Goal: Obtain resource: Download file/media

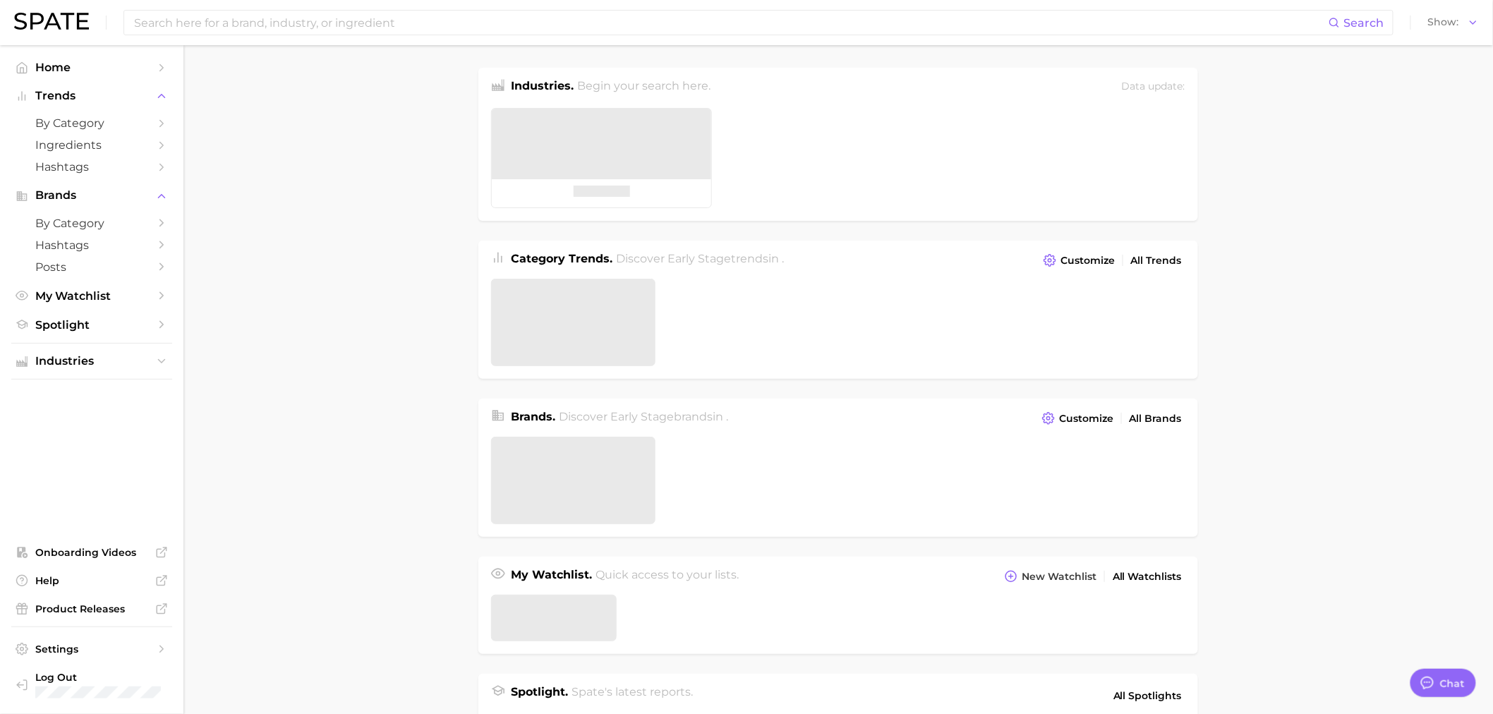
type textarea "x"
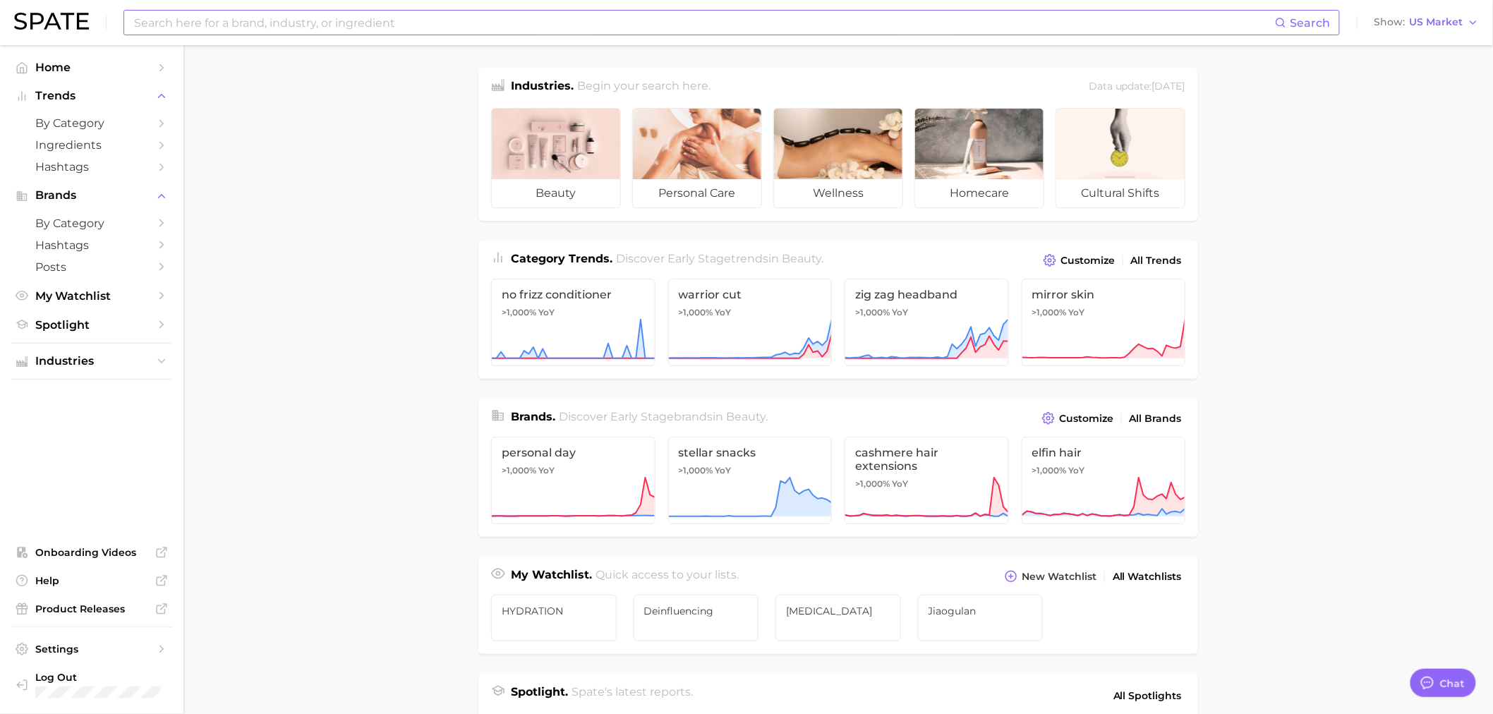
click at [541, 18] on input at bounding box center [704, 23] width 1143 height 24
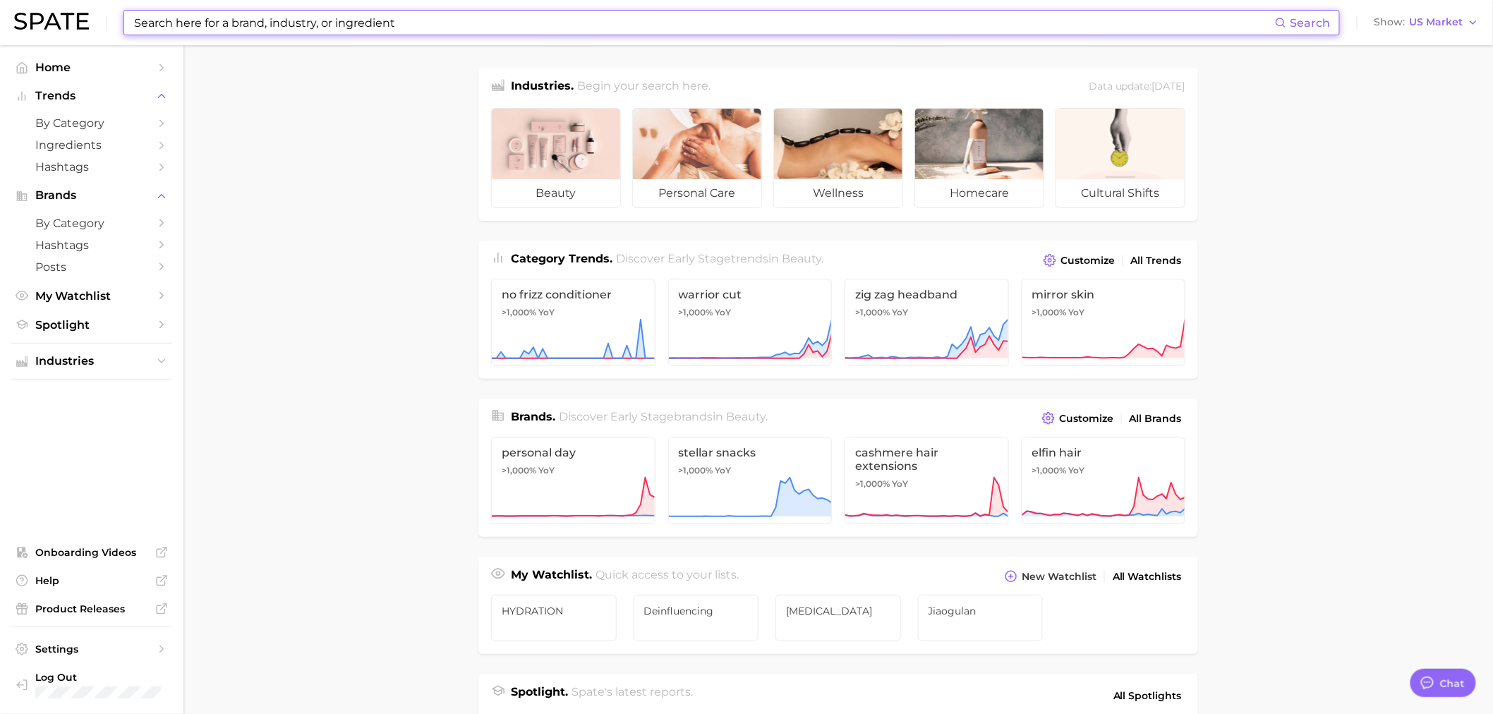
type input "b"
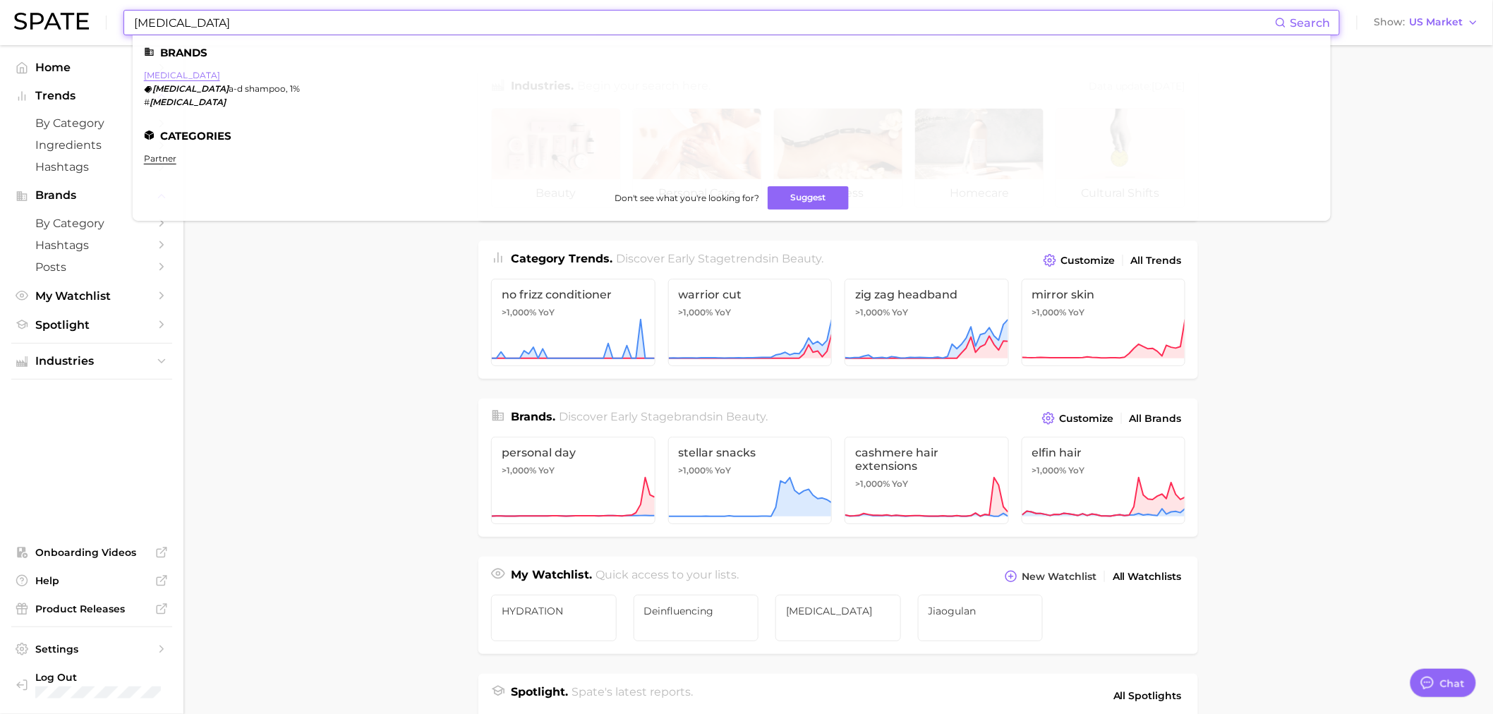
type input "[MEDICAL_DATA]"
click at [172, 76] on link "[MEDICAL_DATA]" at bounding box center [182, 75] width 76 height 11
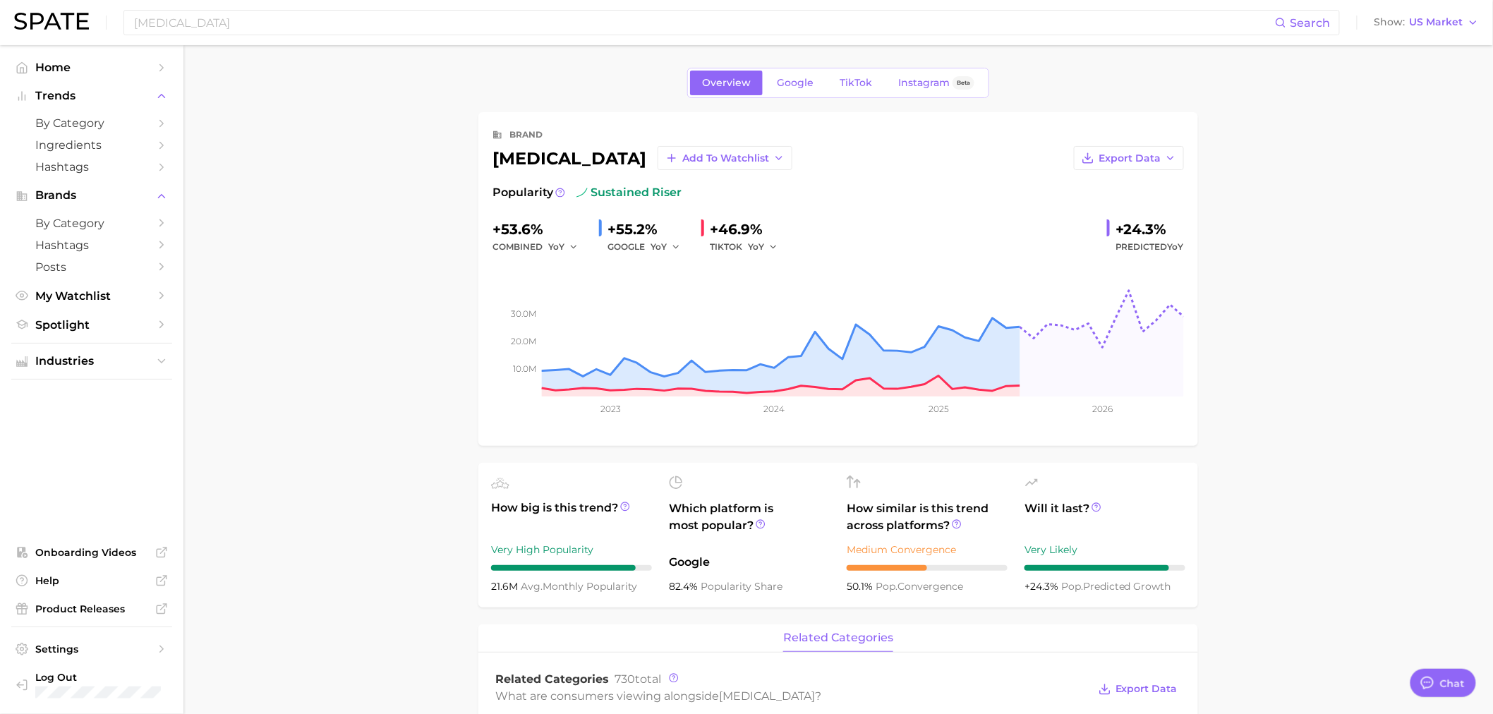
type textarea "x"
click at [864, 90] on link "TikTok" at bounding box center [856, 83] width 56 height 25
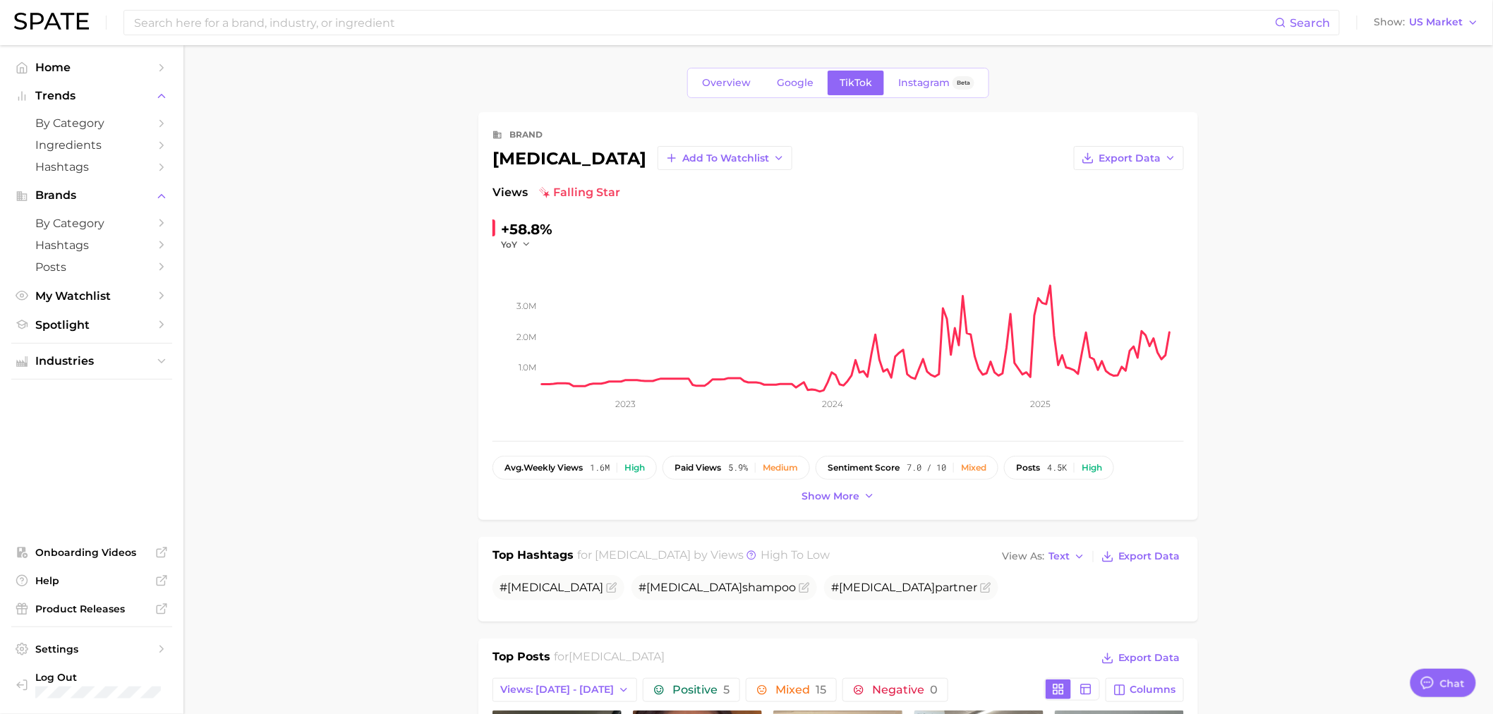
drag, startPoint x: 1332, startPoint y: 97, endPoint x: 1318, endPoint y: 102, distance: 14.5
click at [1149, 159] on span "Export Data" at bounding box center [1130, 158] width 62 height 12
click at [1077, 194] on button "Time Series CSV" at bounding box center [1106, 183] width 155 height 25
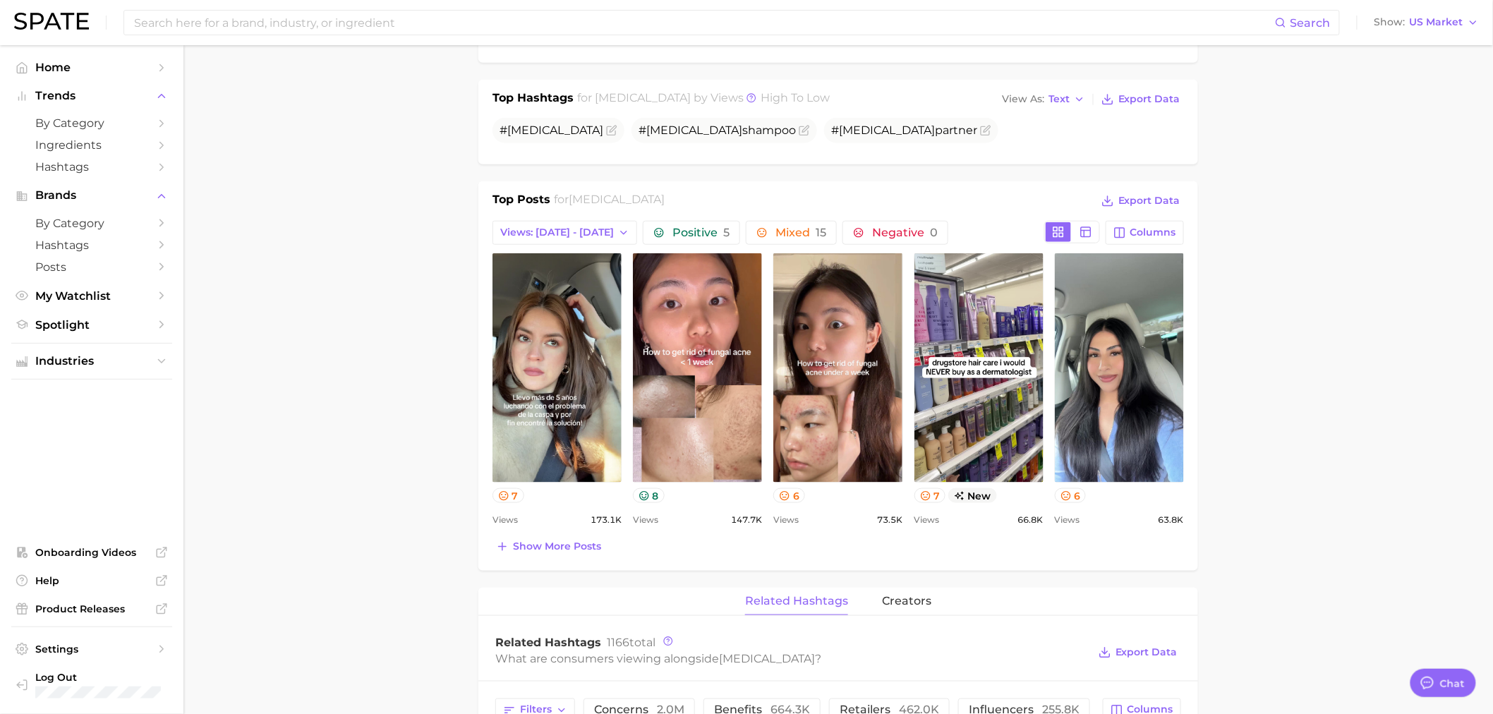
scroll to position [470, 0]
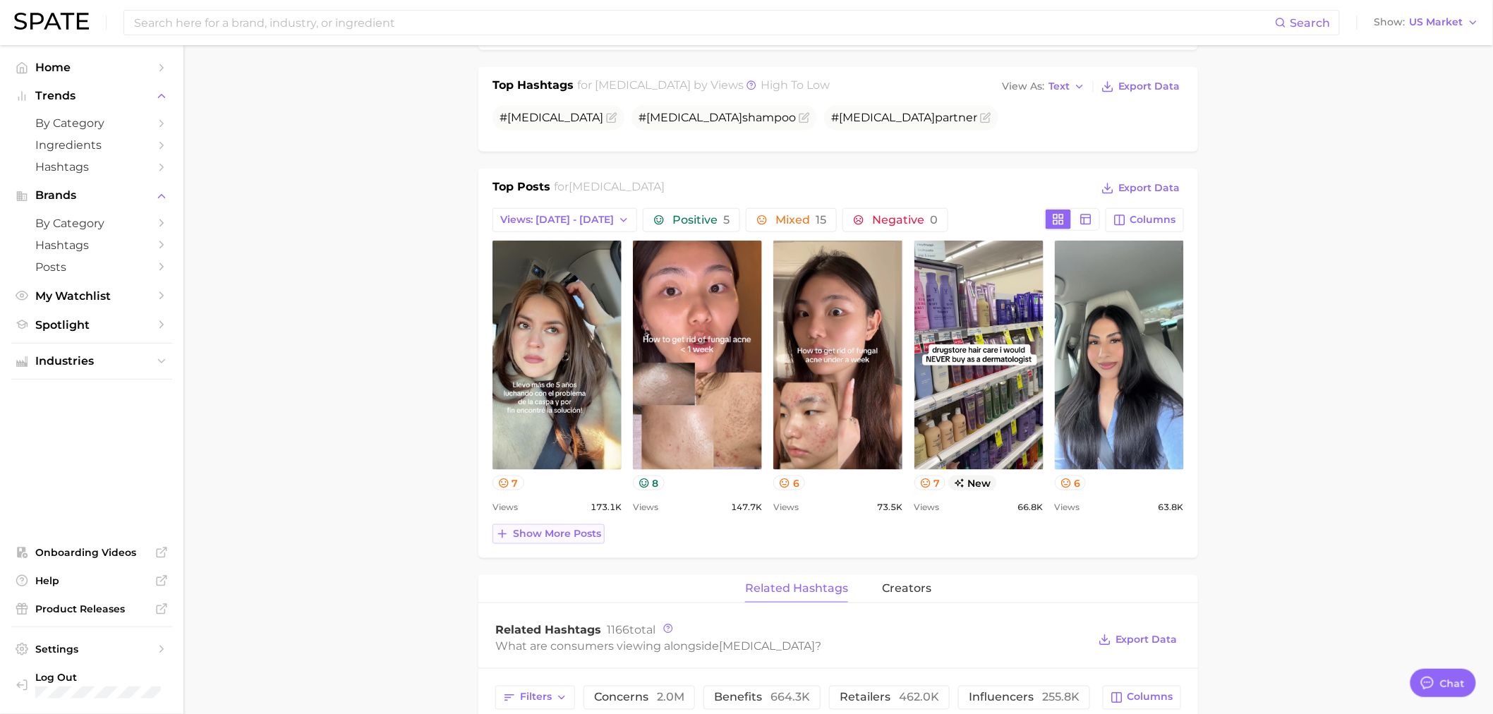
click at [544, 533] on span "Show more posts" at bounding box center [557, 534] width 88 height 12
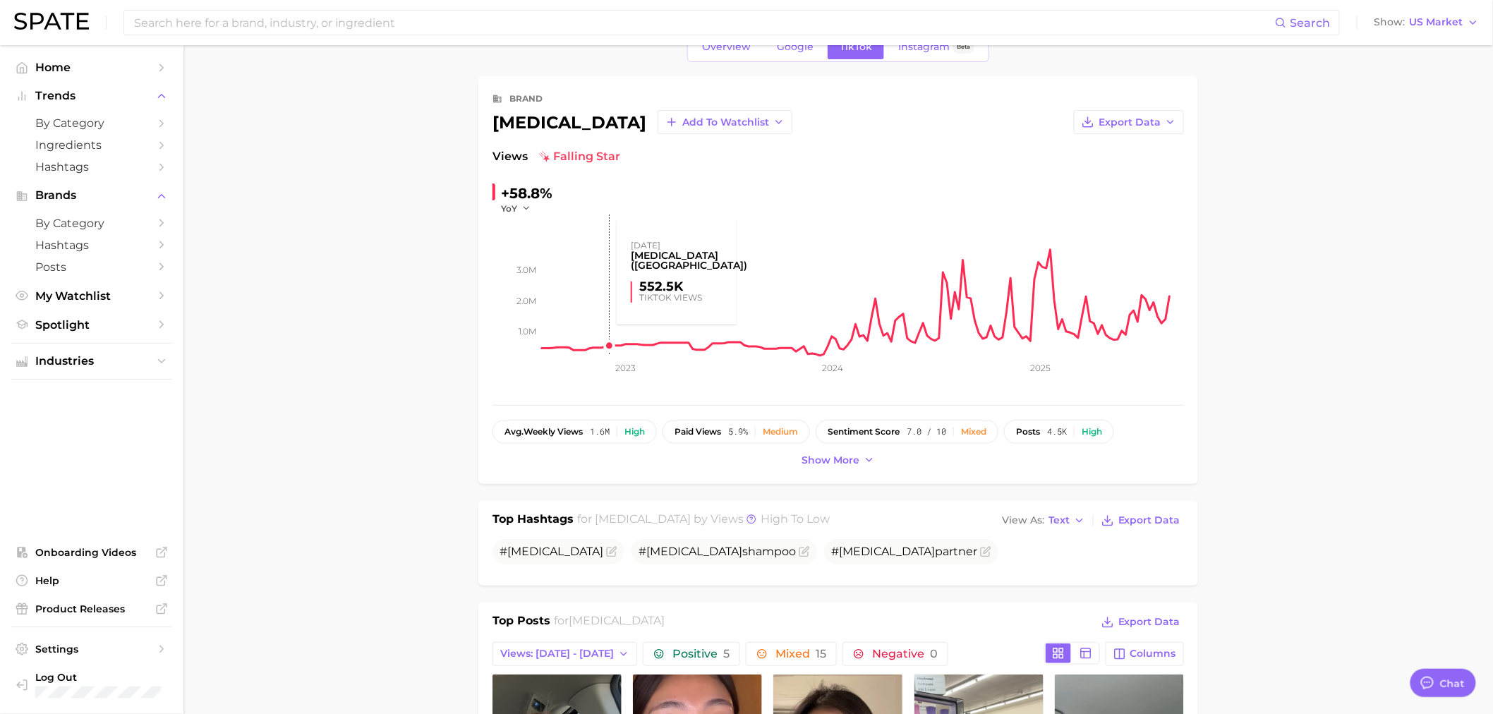
scroll to position [0, 0]
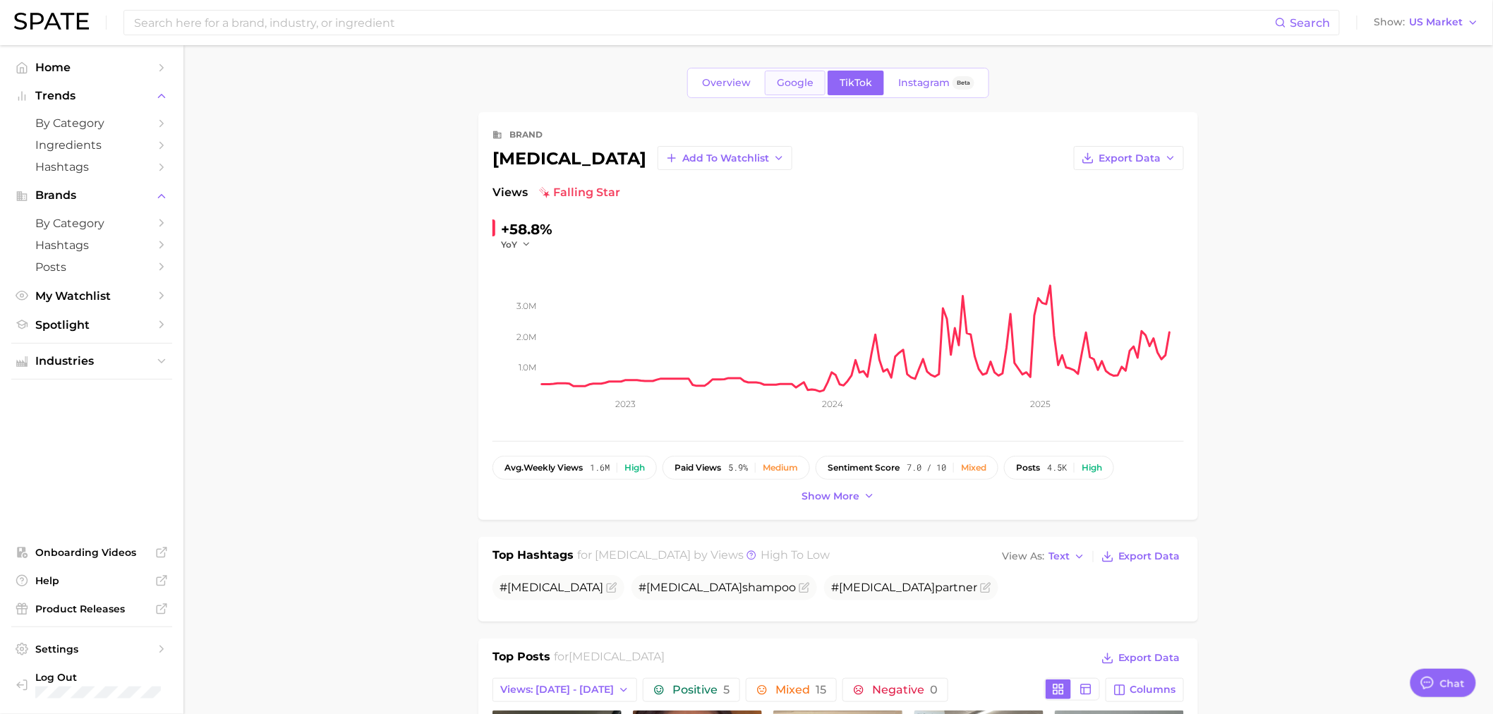
click at [785, 81] on span "Google" at bounding box center [795, 83] width 37 height 12
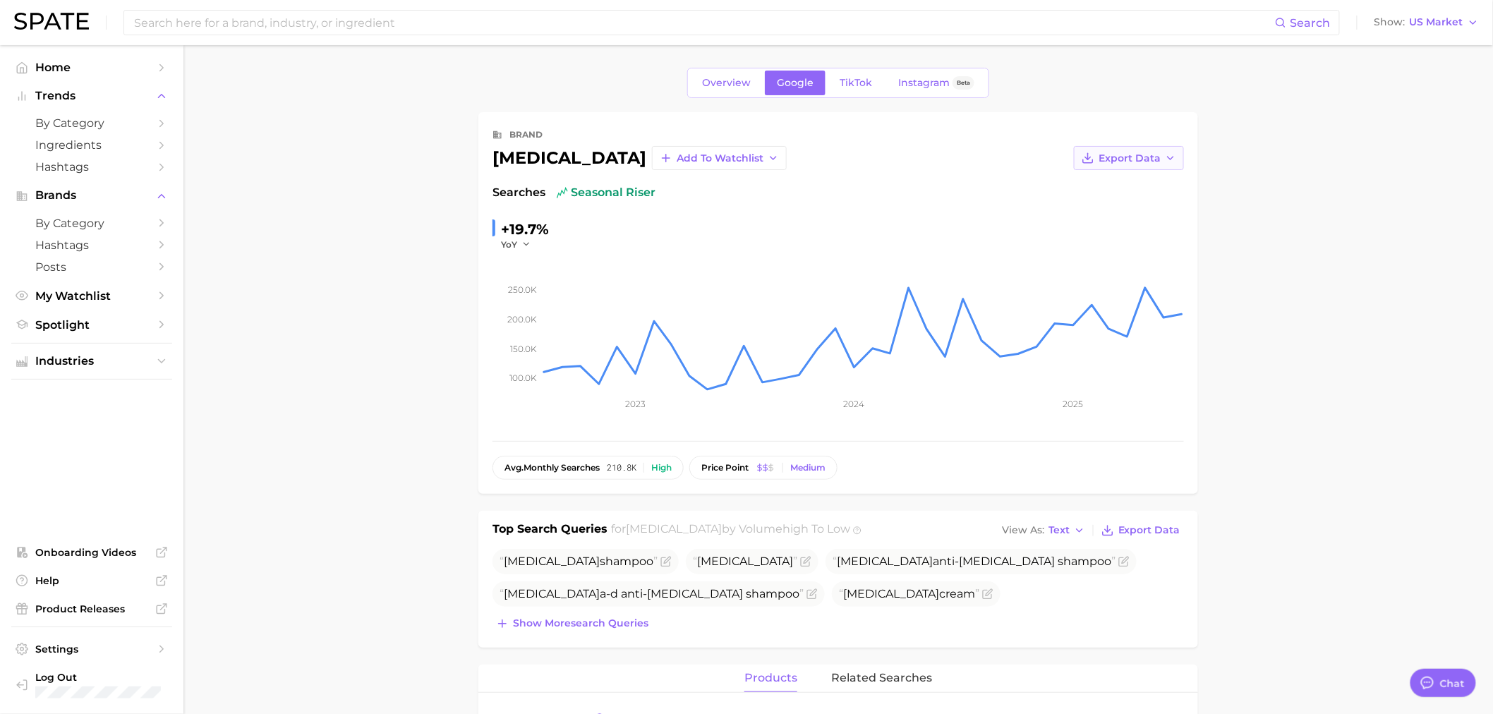
click at [1148, 150] on button "Export Data" at bounding box center [1129, 158] width 110 height 24
click at [1140, 183] on button "Time Series CSV" at bounding box center [1106, 183] width 155 height 25
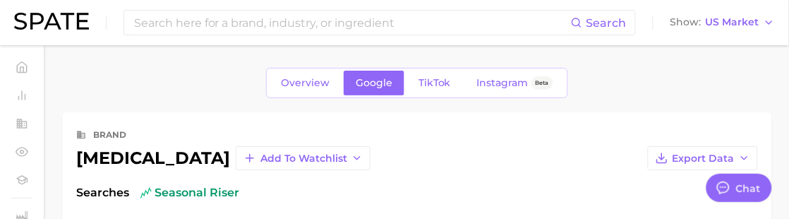
type textarea "x"
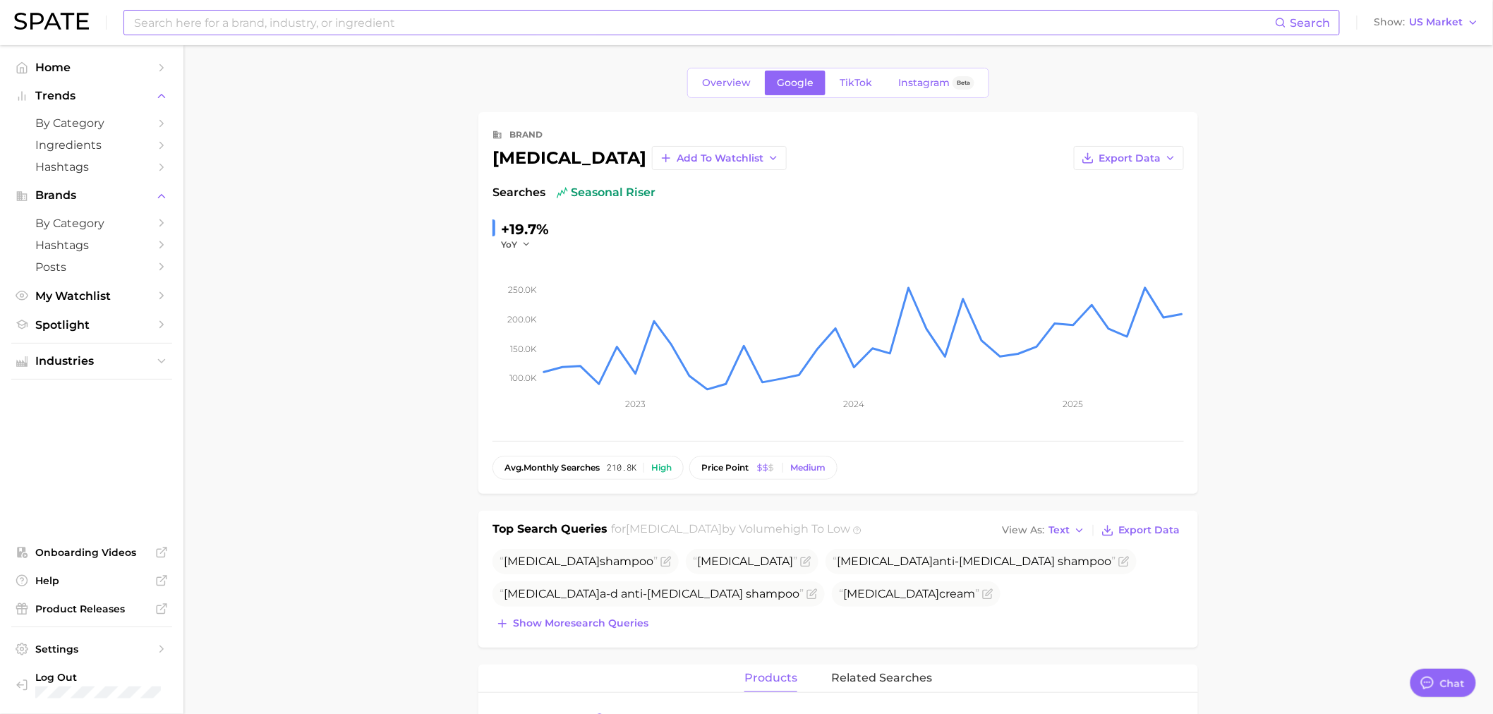
click at [279, 15] on input at bounding box center [704, 23] width 1143 height 24
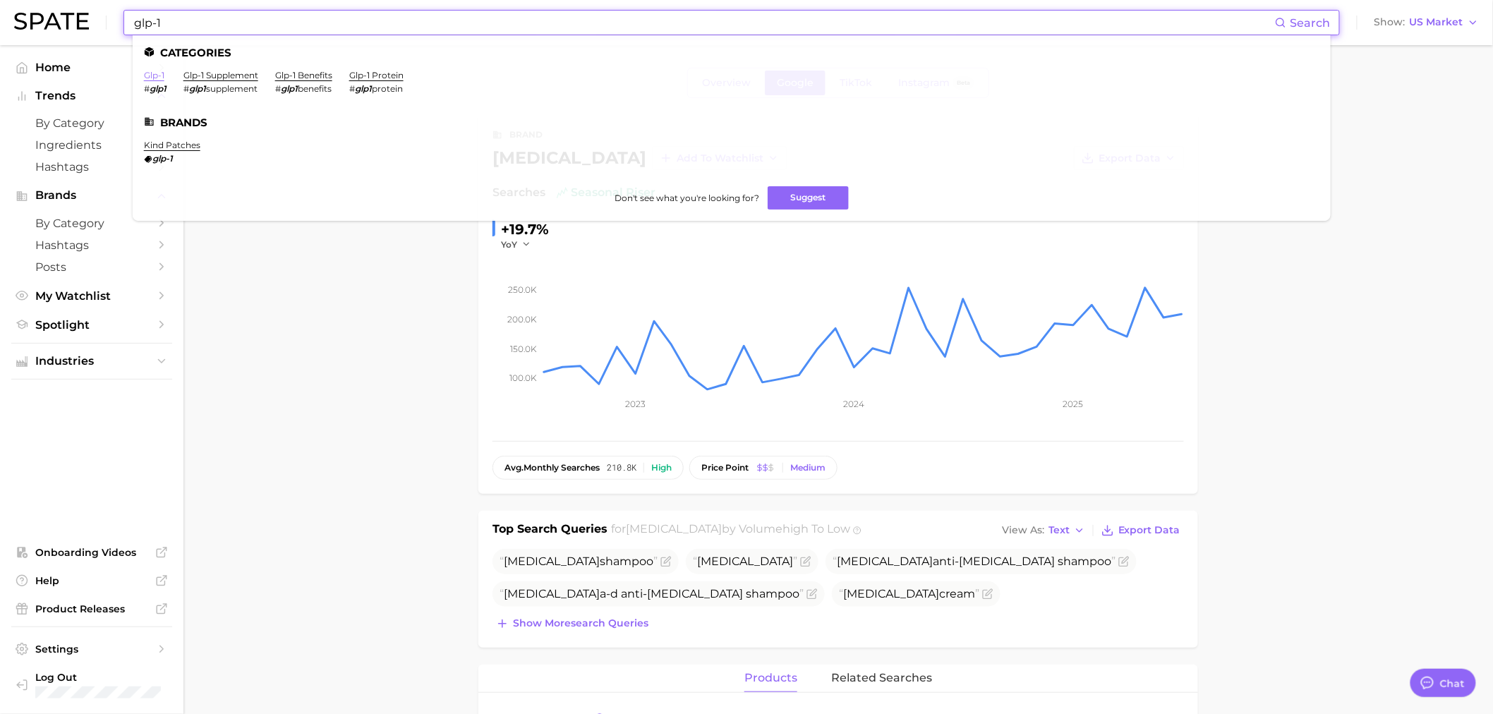
type input "glp-1"
click at [152, 78] on link "glp-1" at bounding box center [154, 75] width 20 height 11
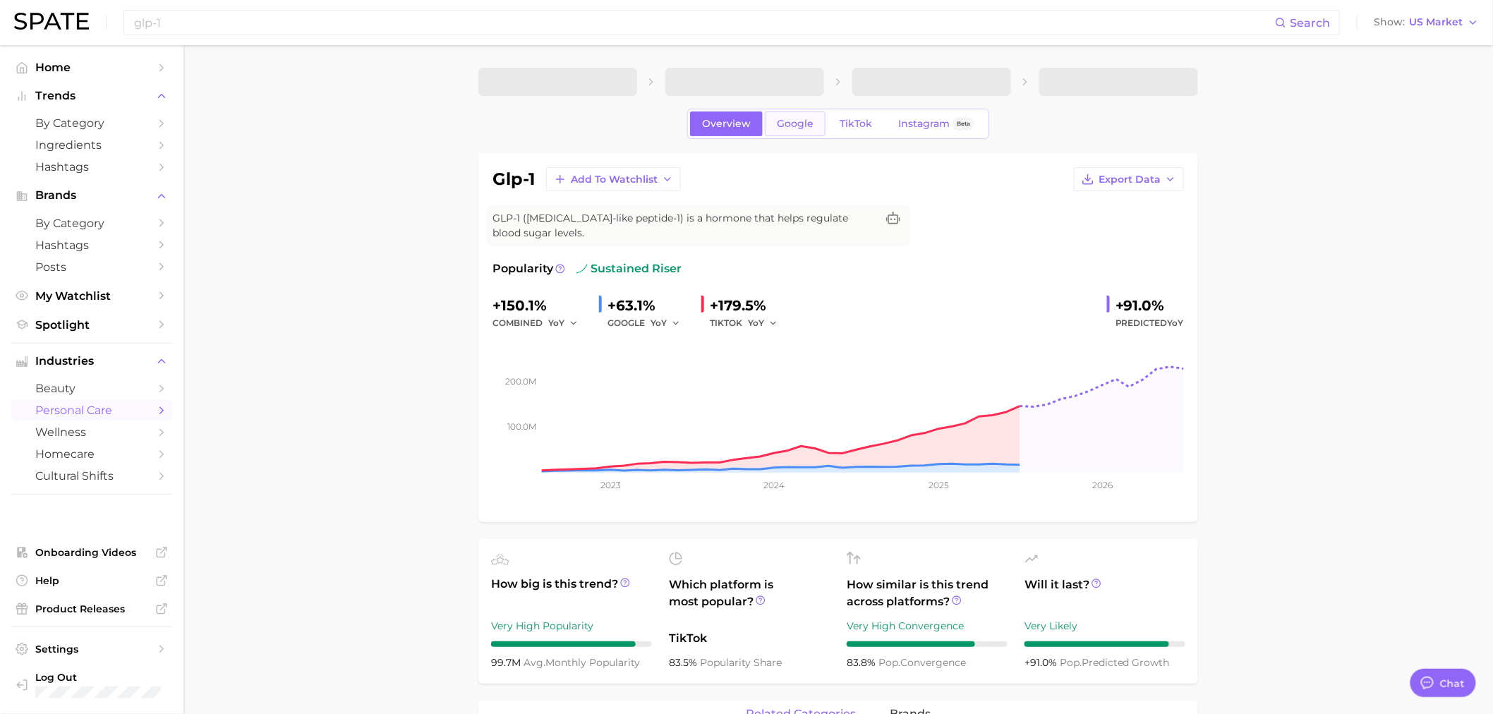
click at [769, 133] on link "Google" at bounding box center [795, 123] width 61 height 25
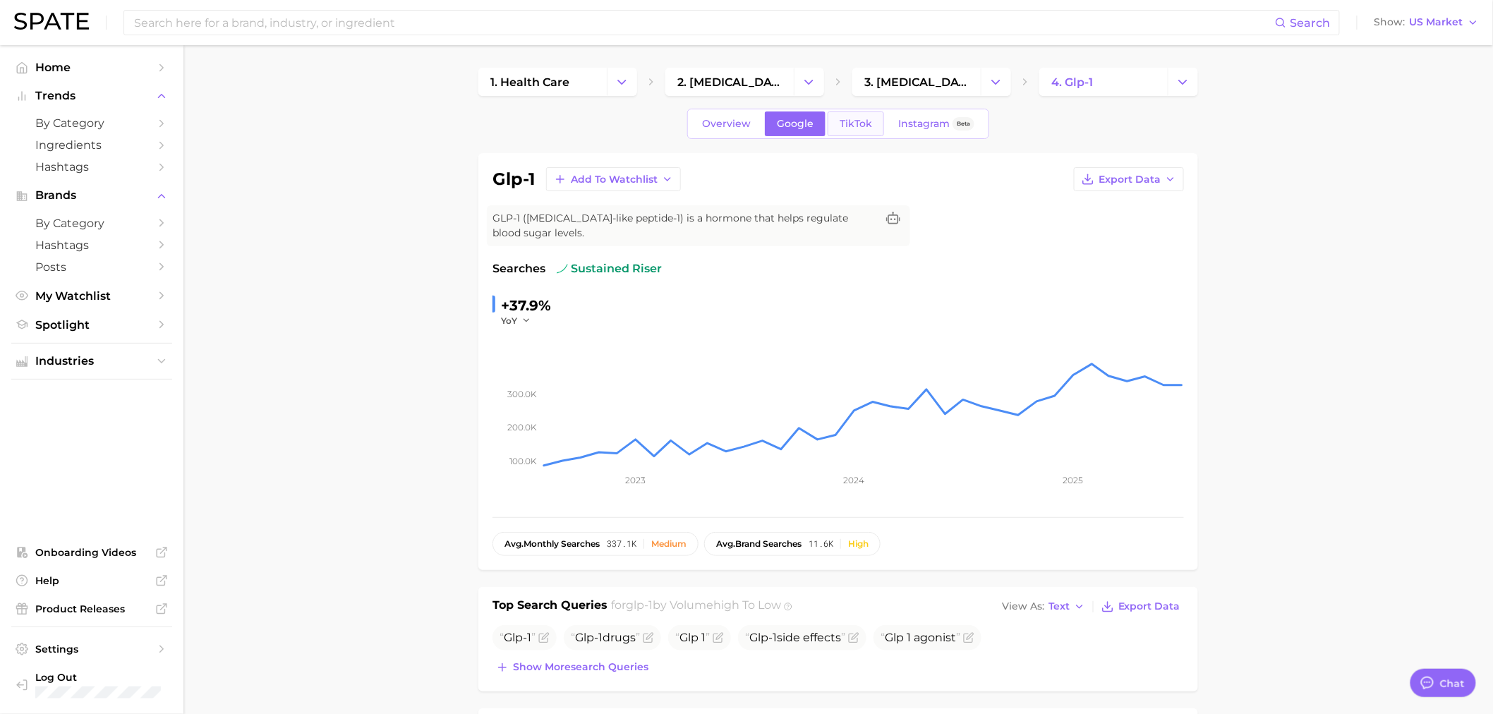
click at [864, 134] on link "TikTok" at bounding box center [856, 123] width 56 height 25
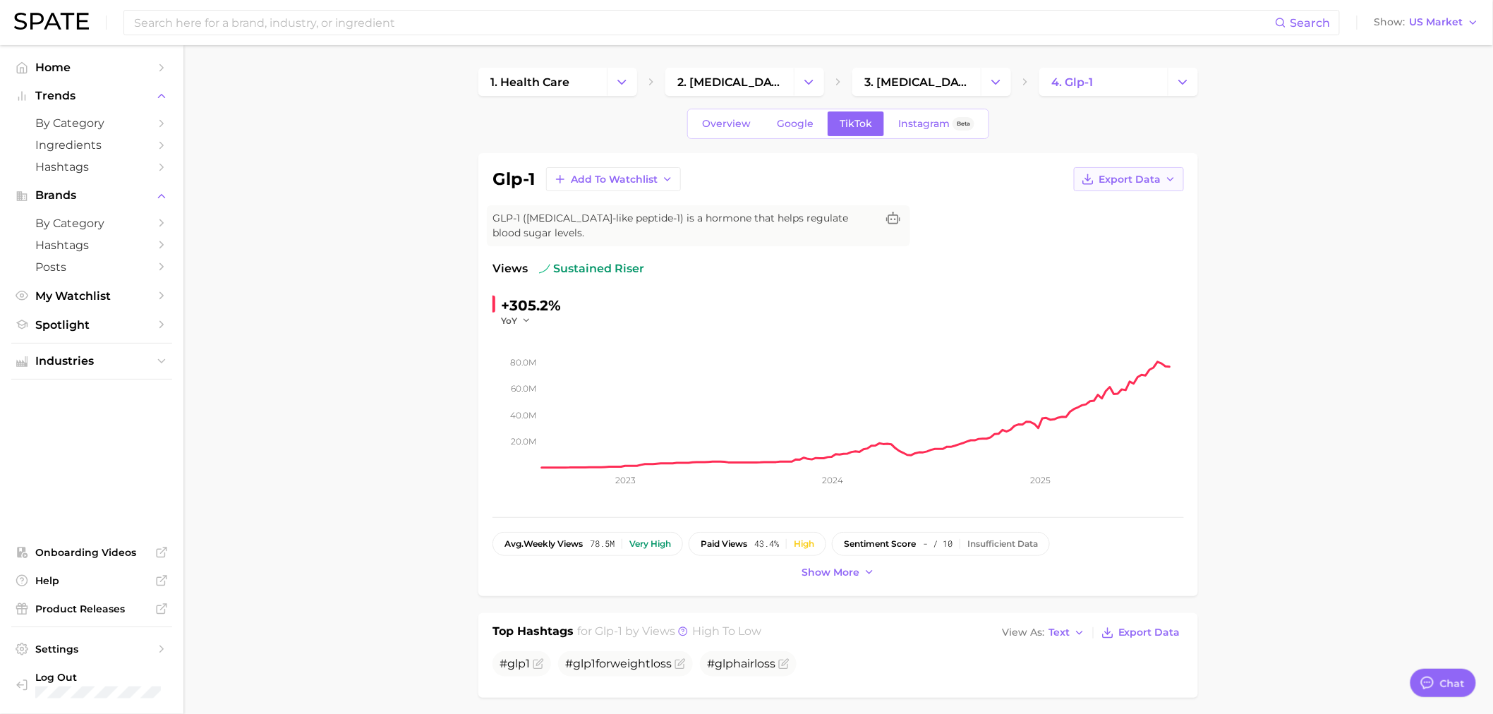
click at [1124, 178] on span "Export Data" at bounding box center [1130, 180] width 62 height 12
click at [1113, 212] on button "Time Series CSV" at bounding box center [1106, 205] width 155 height 25
click at [727, 122] on span "Overview" at bounding box center [726, 124] width 49 height 12
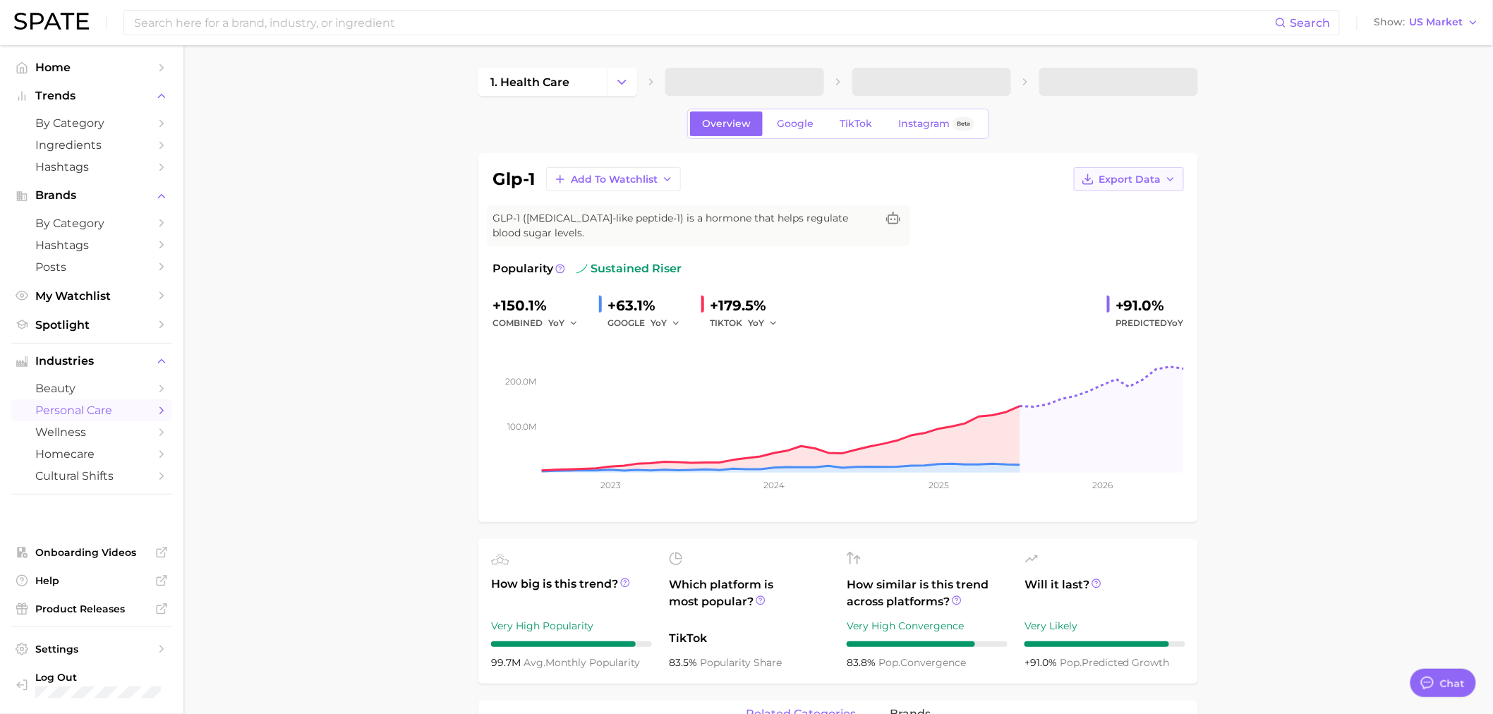
click at [1159, 174] on span "Export Data" at bounding box center [1130, 180] width 62 height 12
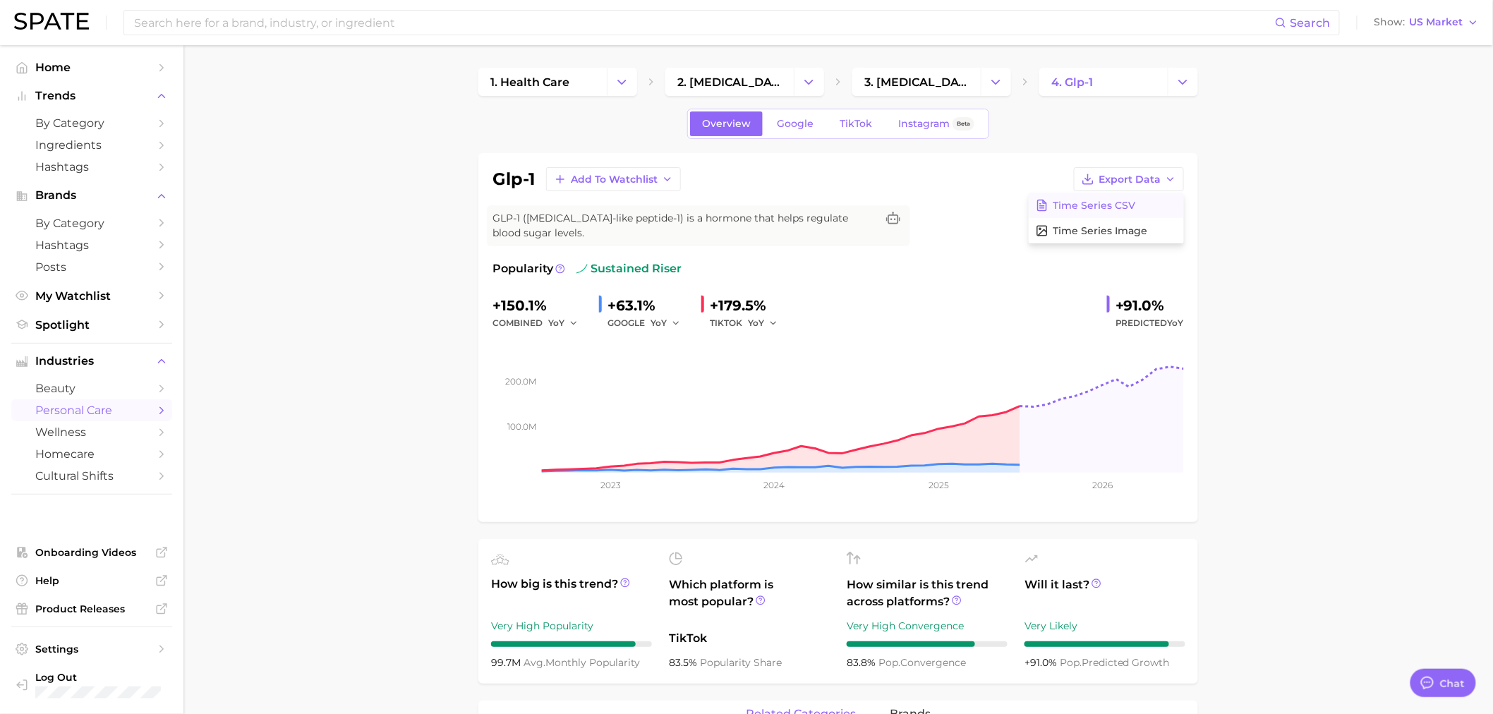
click at [1109, 207] on span "Time Series CSV" at bounding box center [1094, 206] width 83 height 12
